Goal: Navigation & Orientation: Find specific page/section

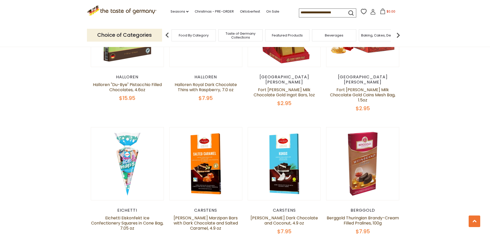
scroll to position [1234, 0]
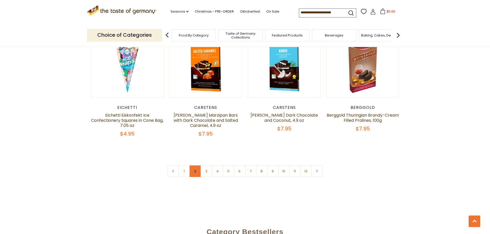
click at [193, 166] on link "2" at bounding box center [195, 172] width 12 height 12
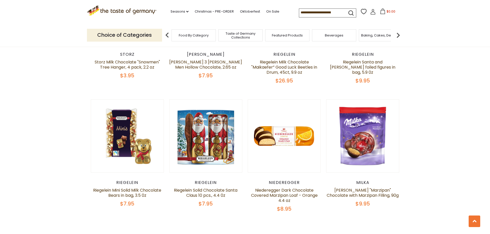
scroll to position [1231, 0]
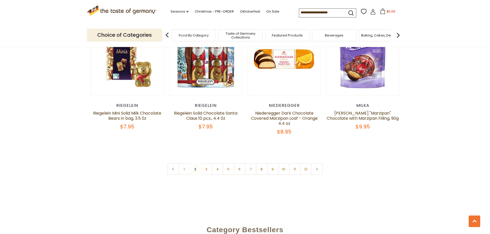
click at [205, 163] on link "3" at bounding box center [206, 169] width 12 height 12
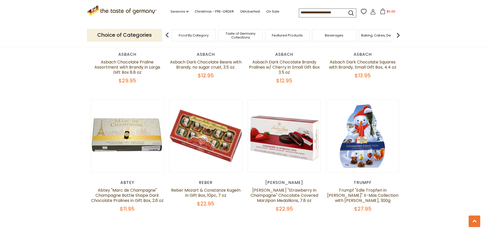
scroll to position [1256, 0]
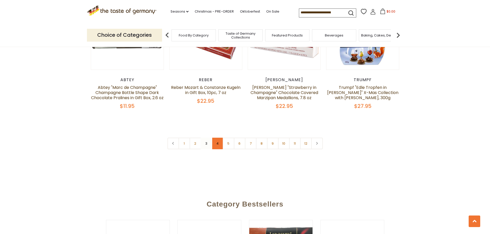
click at [215, 140] on link "4" at bounding box center [218, 144] width 12 height 12
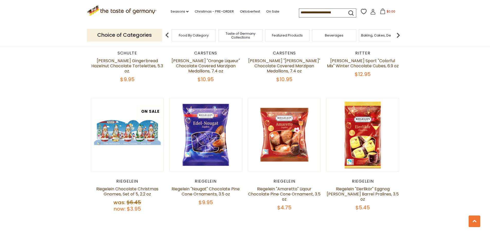
scroll to position [1282, 0]
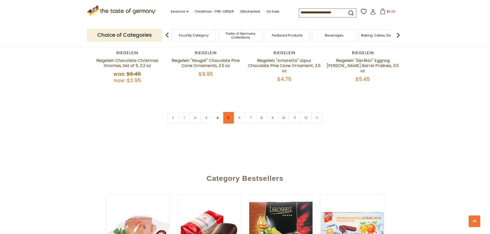
click at [227, 112] on link "5" at bounding box center [229, 118] width 12 height 12
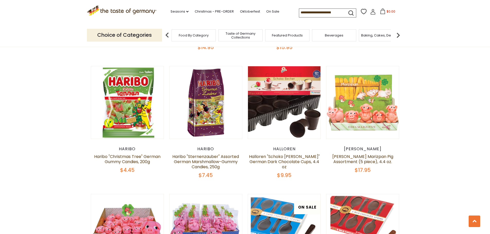
scroll to position [1208, 0]
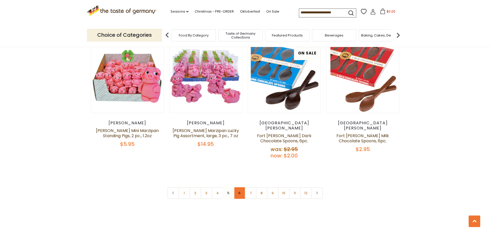
click at [241, 187] on link "6" at bounding box center [240, 193] width 12 height 12
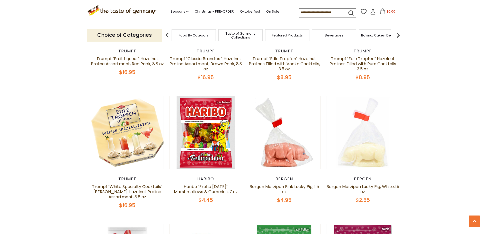
scroll to position [1179, 0]
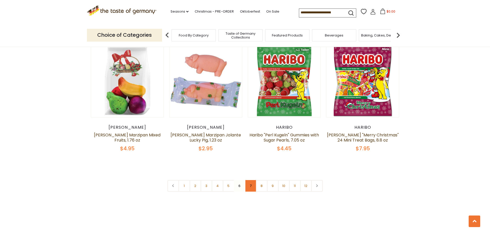
click at [249, 180] on link "7" at bounding box center [251, 186] width 12 height 12
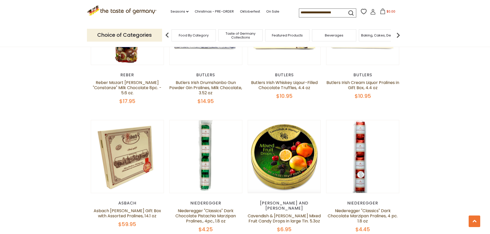
scroll to position [1256, 0]
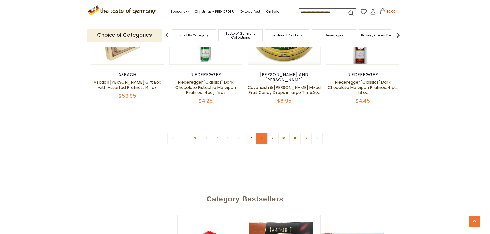
click at [261, 133] on link "8" at bounding box center [262, 139] width 12 height 12
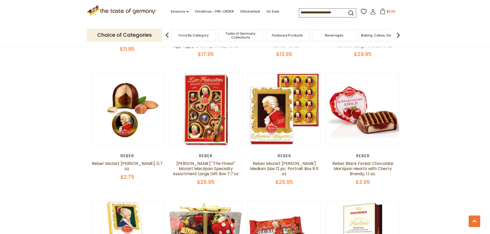
scroll to position [1179, 0]
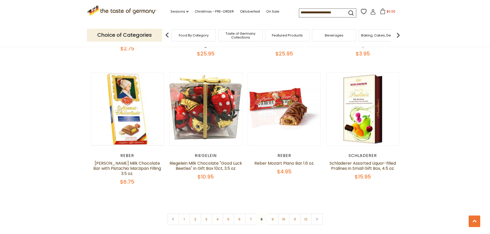
drag, startPoint x: 270, startPoint y: 218, endPoint x: 275, endPoint y: 217, distance: 4.2
click at [270, 218] on link "9" at bounding box center [273, 220] width 12 height 12
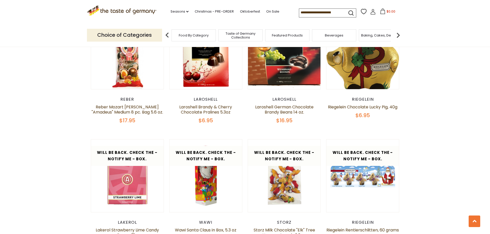
scroll to position [1205, 0]
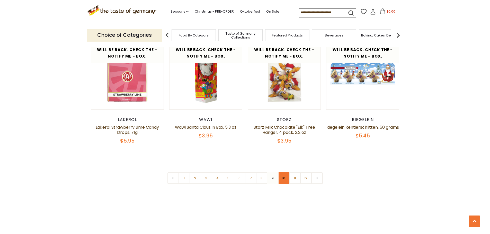
click at [285, 172] on link "10" at bounding box center [284, 178] width 12 height 12
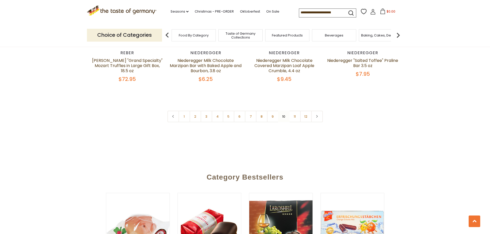
scroll to position [1256, 0]
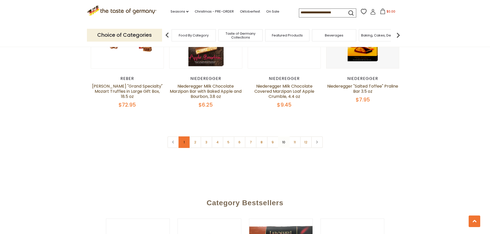
click at [184, 136] on link "1" at bounding box center [184, 142] width 12 height 12
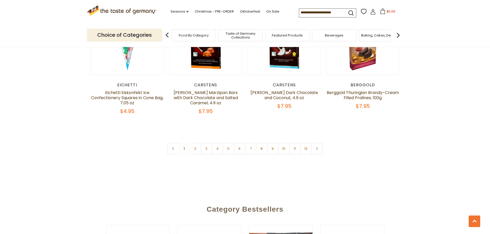
scroll to position [1282, 0]
